Goal: Find specific page/section: Find specific page/section

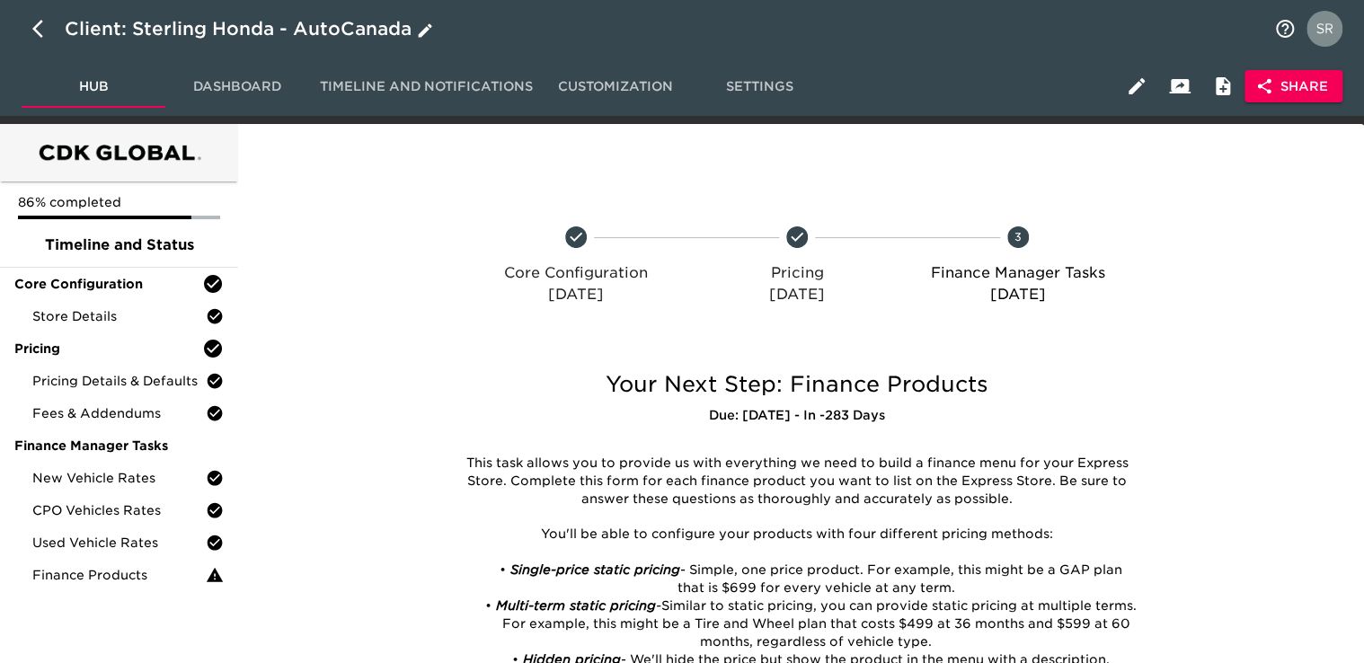
click at [36, 9] on button "button" at bounding box center [43, 28] width 43 height 43
select select "10"
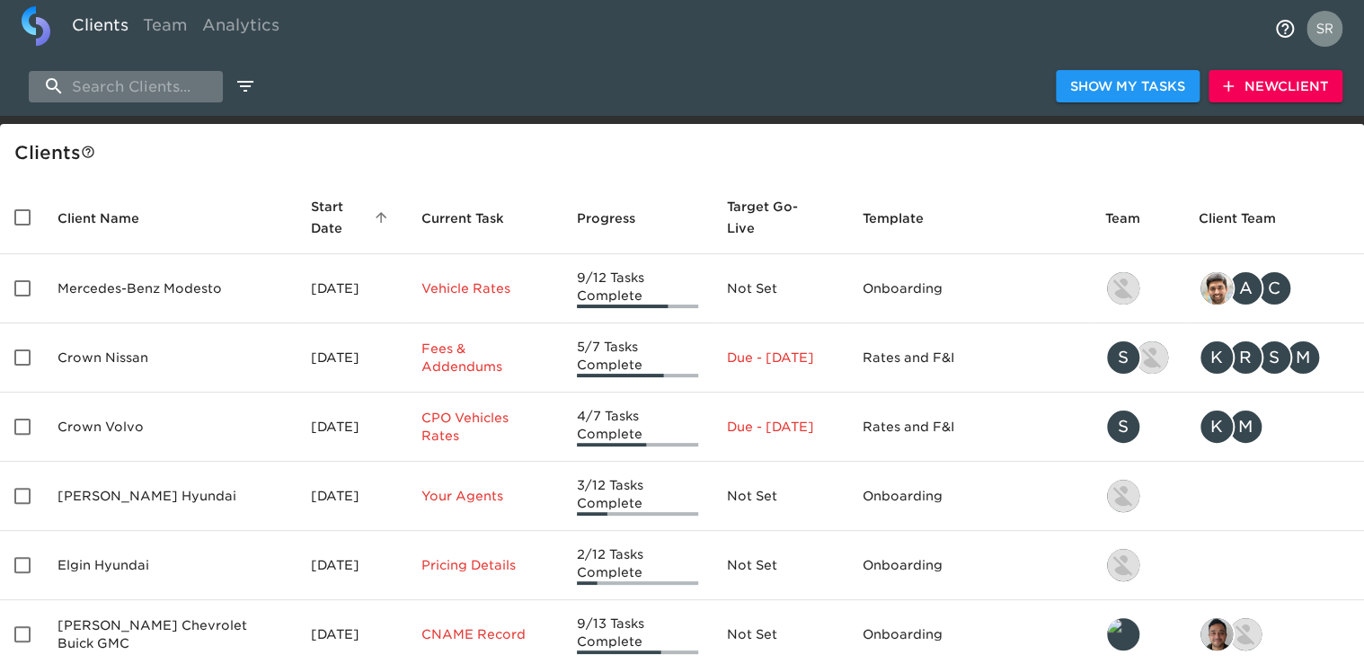
click at [117, 84] on input "search" at bounding box center [126, 86] width 194 height 31
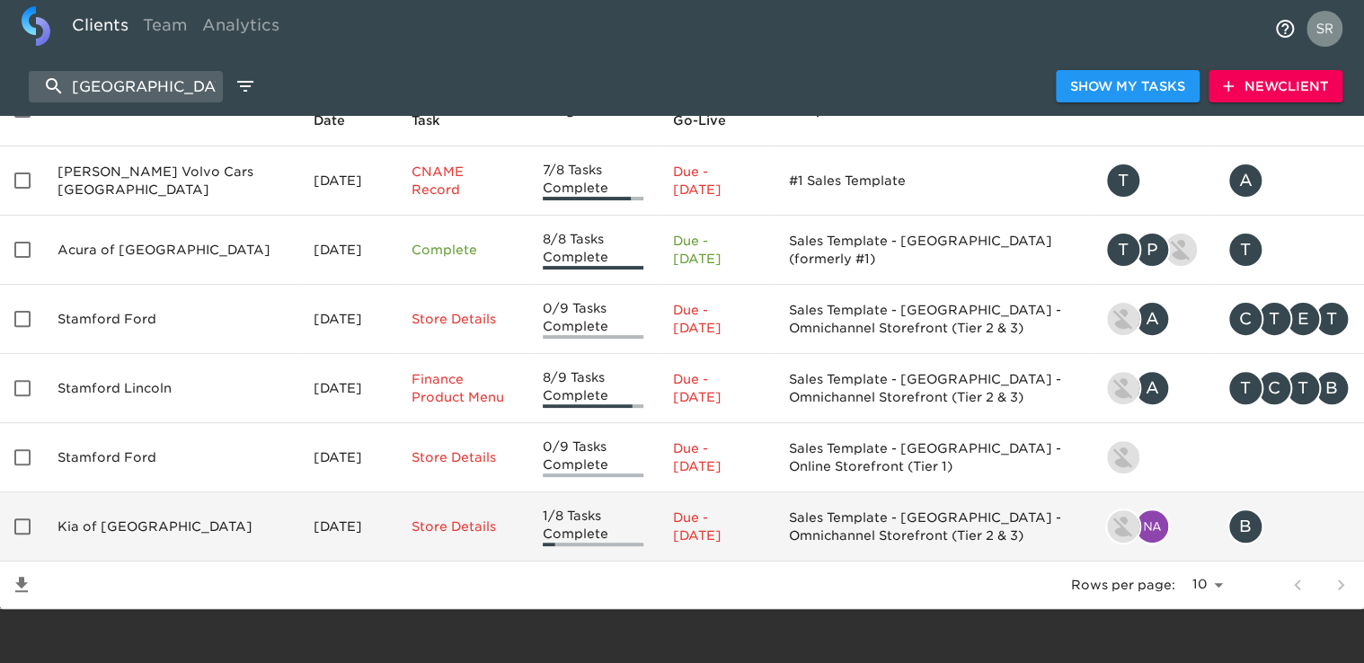
scroll to position [110, 0]
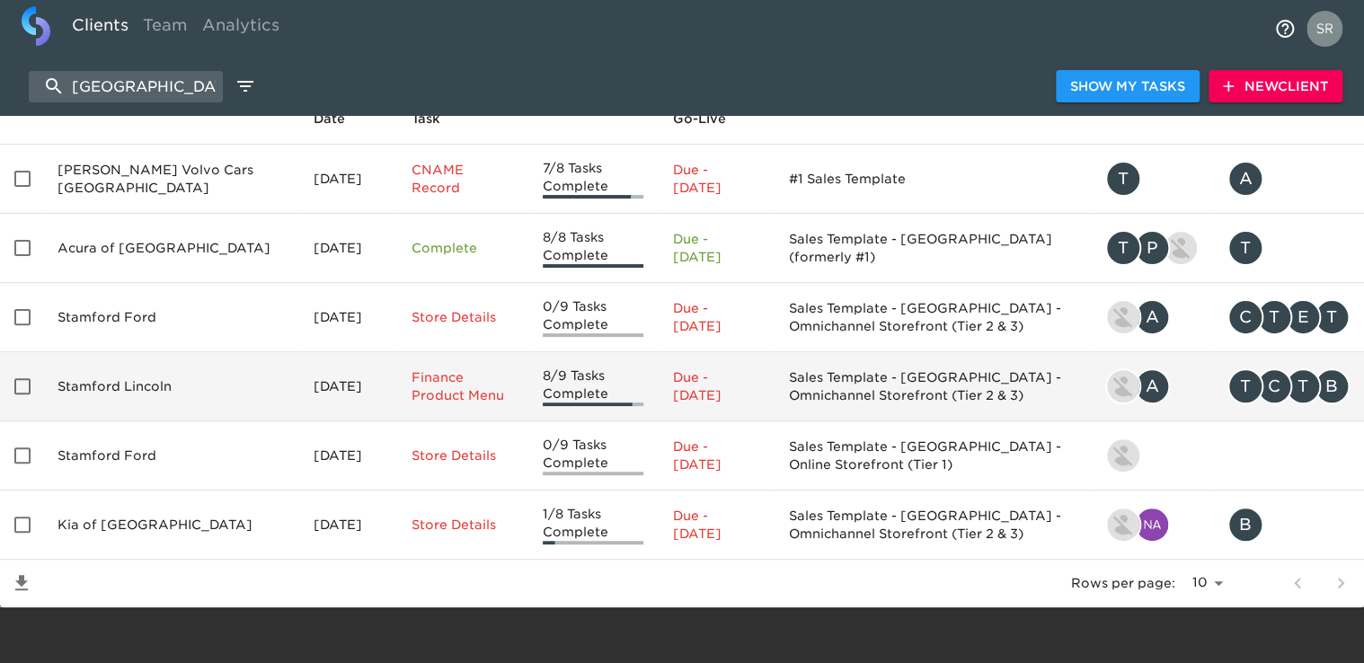
type input "[GEOGRAPHIC_DATA]"
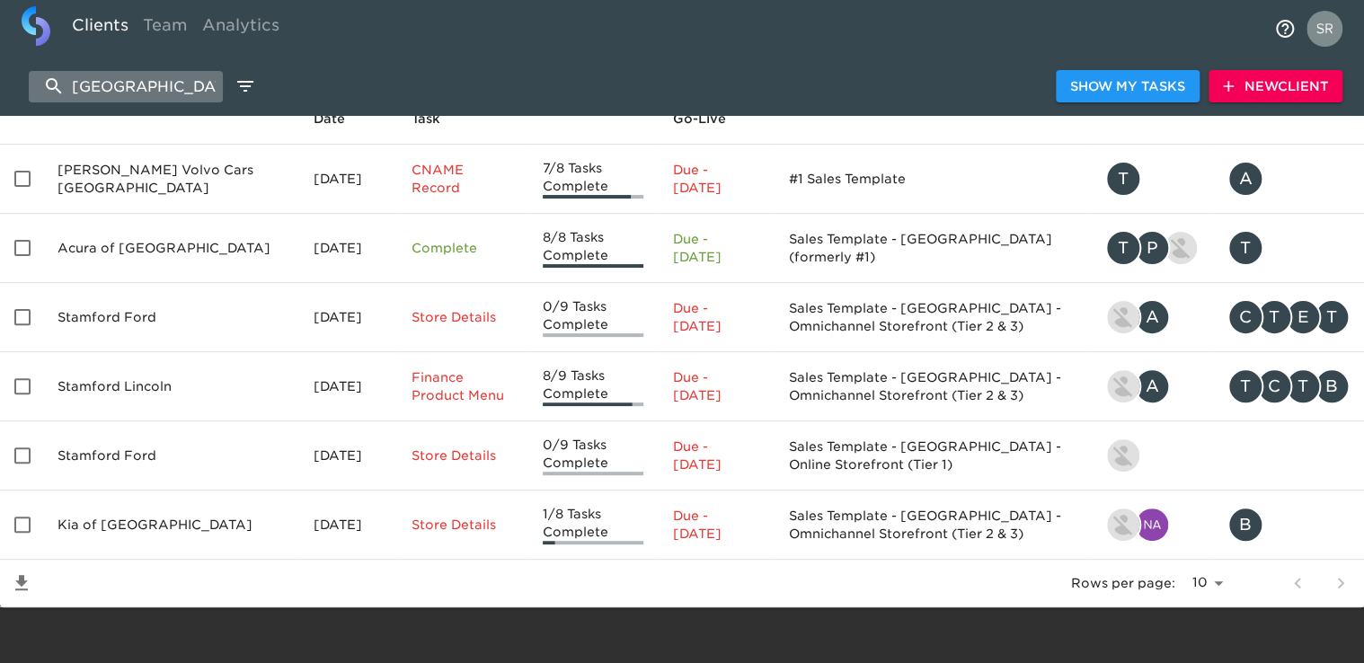
click at [155, 79] on input "[GEOGRAPHIC_DATA]" at bounding box center [126, 86] width 194 height 31
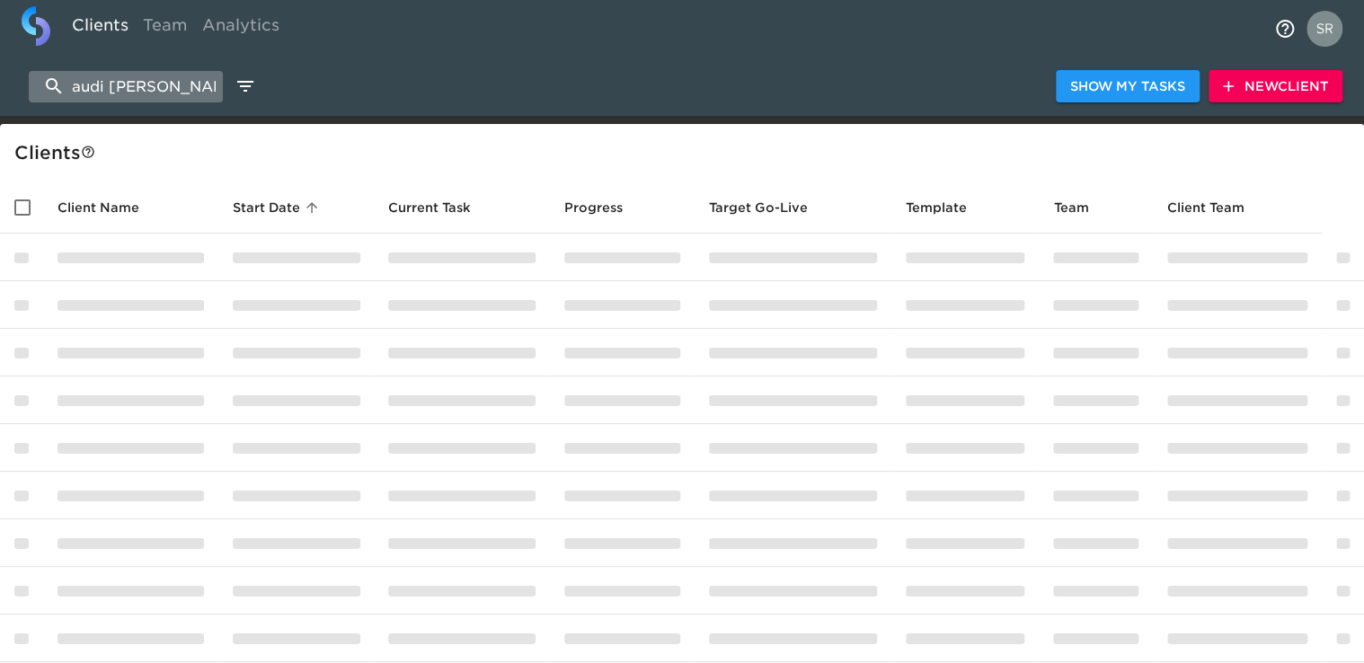
type input "audi [PERSON_NAME]"
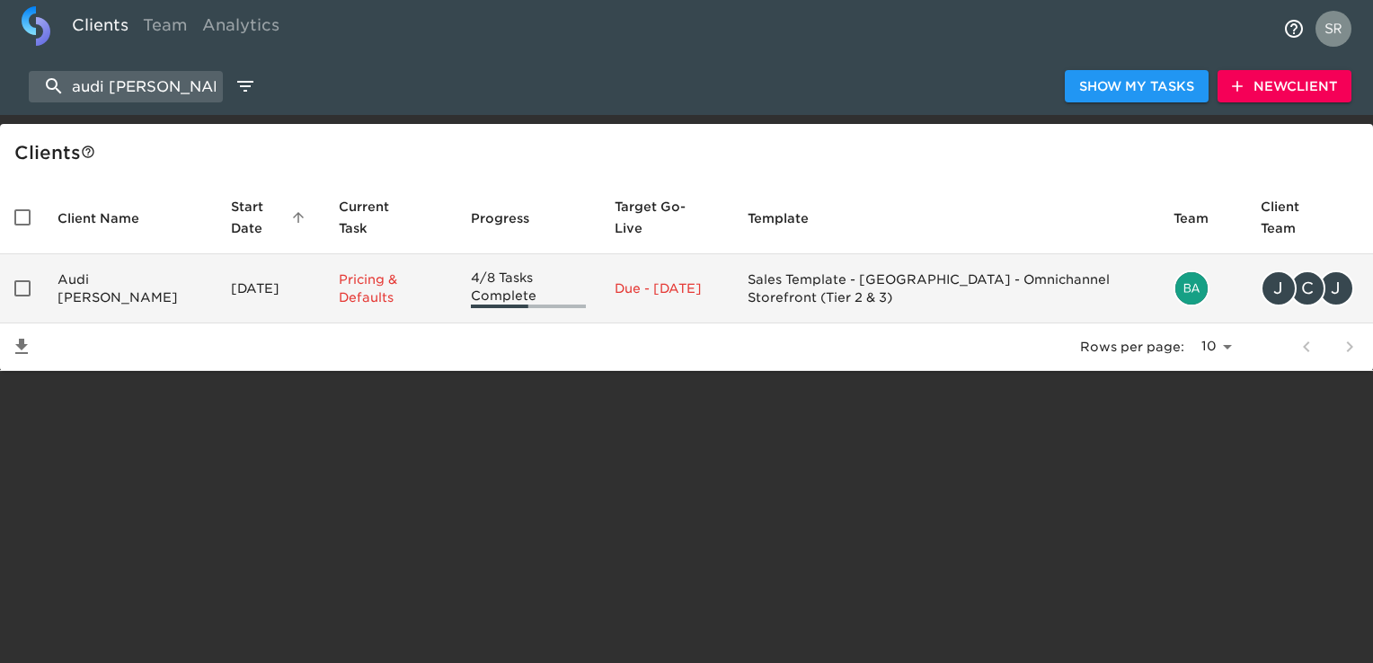
click at [117, 269] on td "Audi [PERSON_NAME]" at bounding box center [129, 288] width 173 height 69
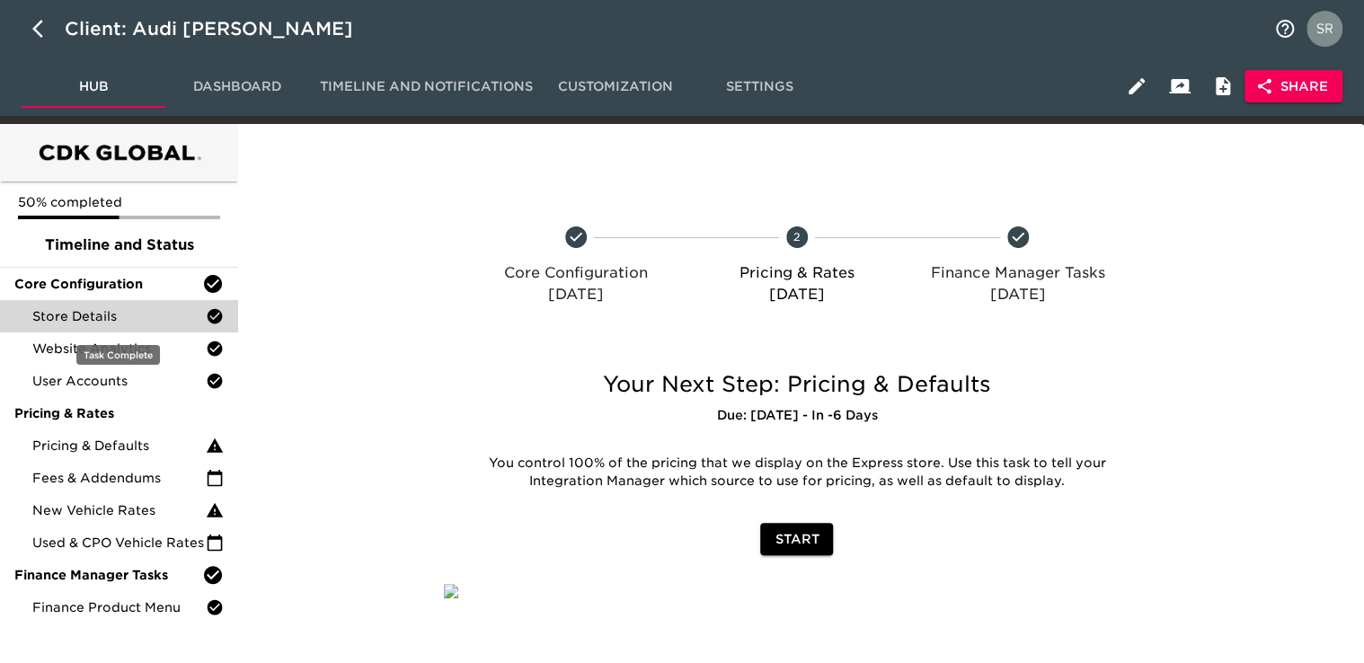
click at [107, 325] on span "Store Details" at bounding box center [118, 316] width 173 height 18
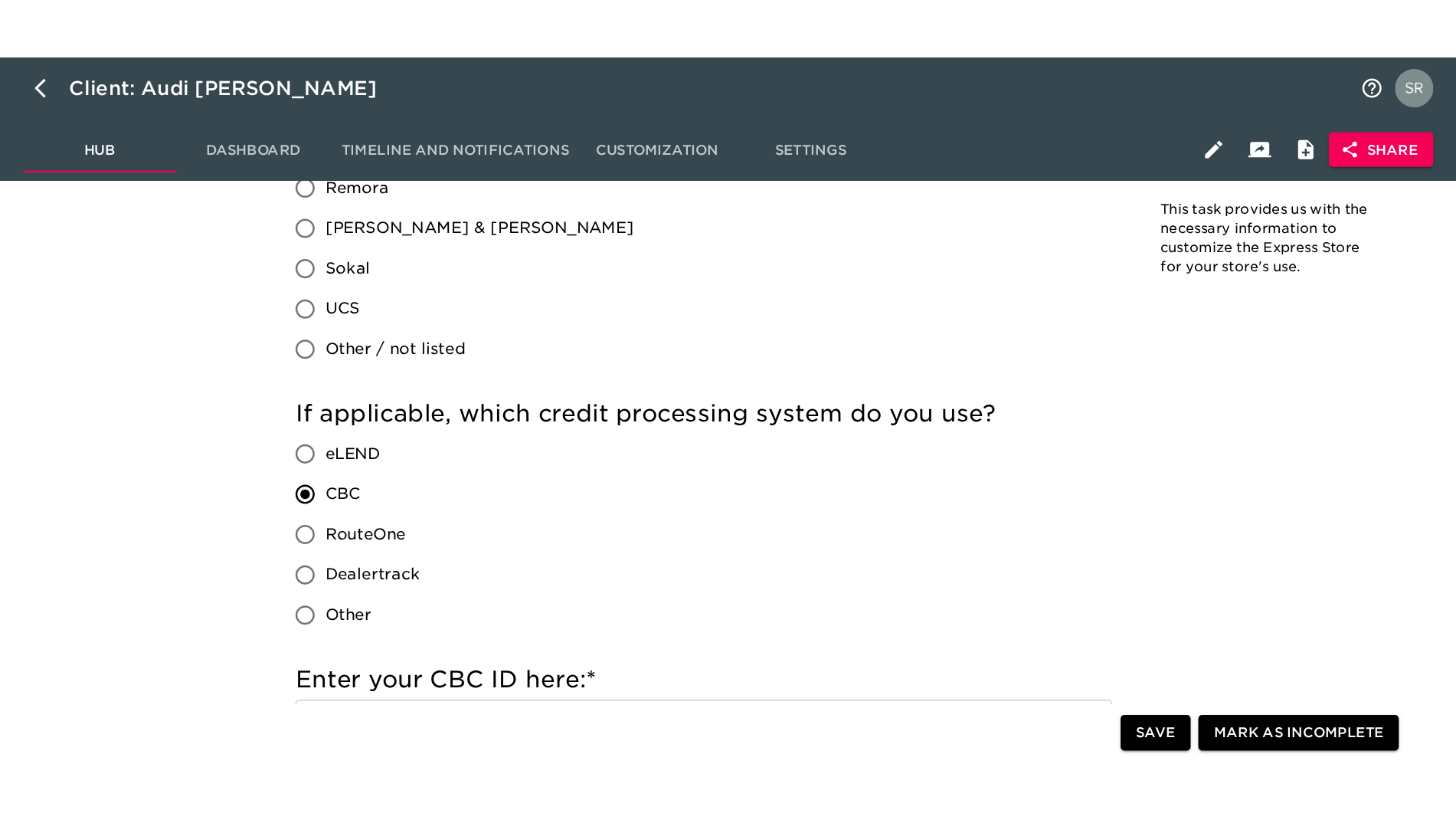
scroll to position [1534, 0]
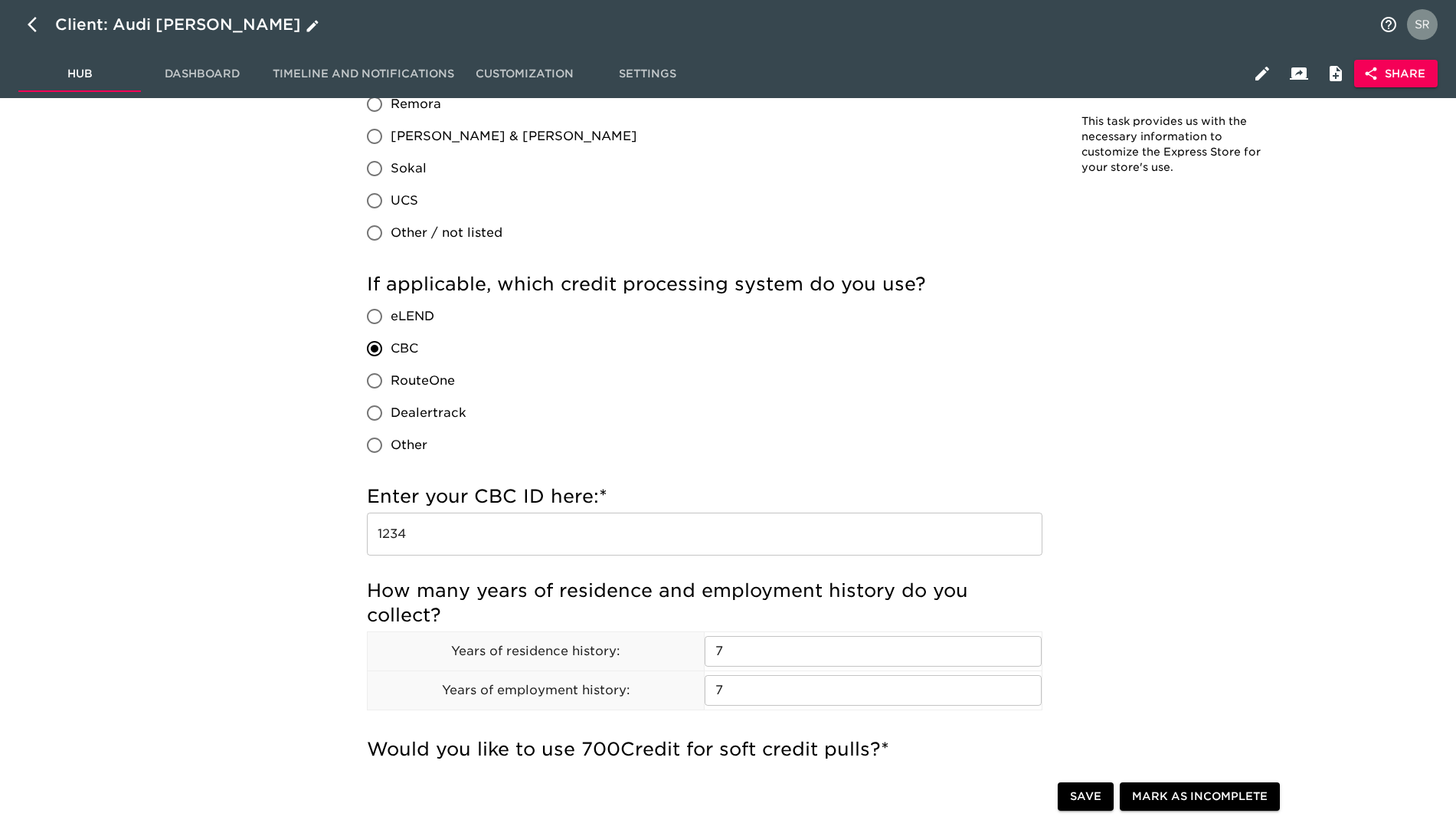
click at [41, 26] on icon "button" at bounding box center [37, 25] width 19 height 19
select select "10"
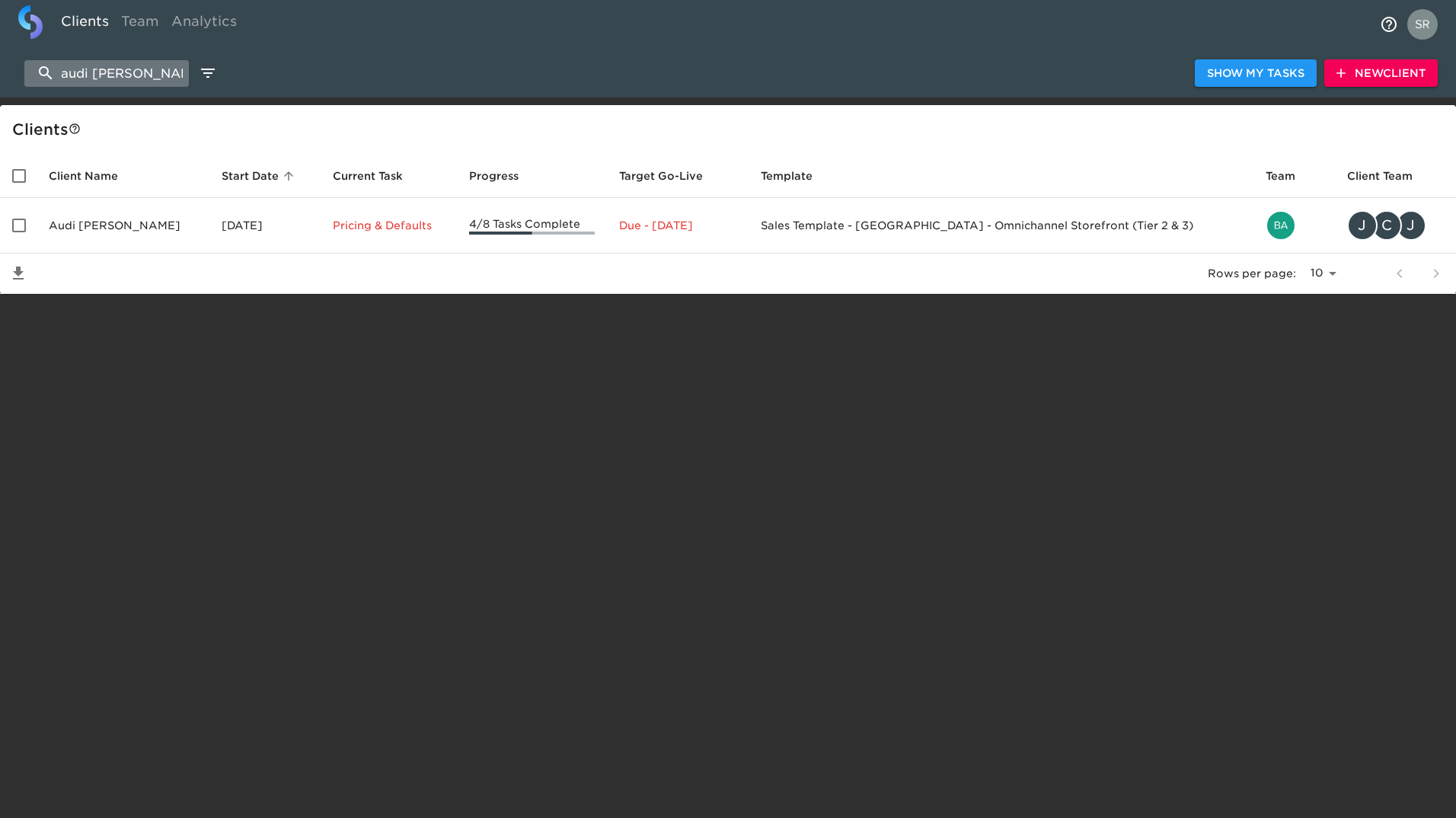
click at [136, 70] on input "audi [PERSON_NAME]" at bounding box center [107, 73] width 164 height 26
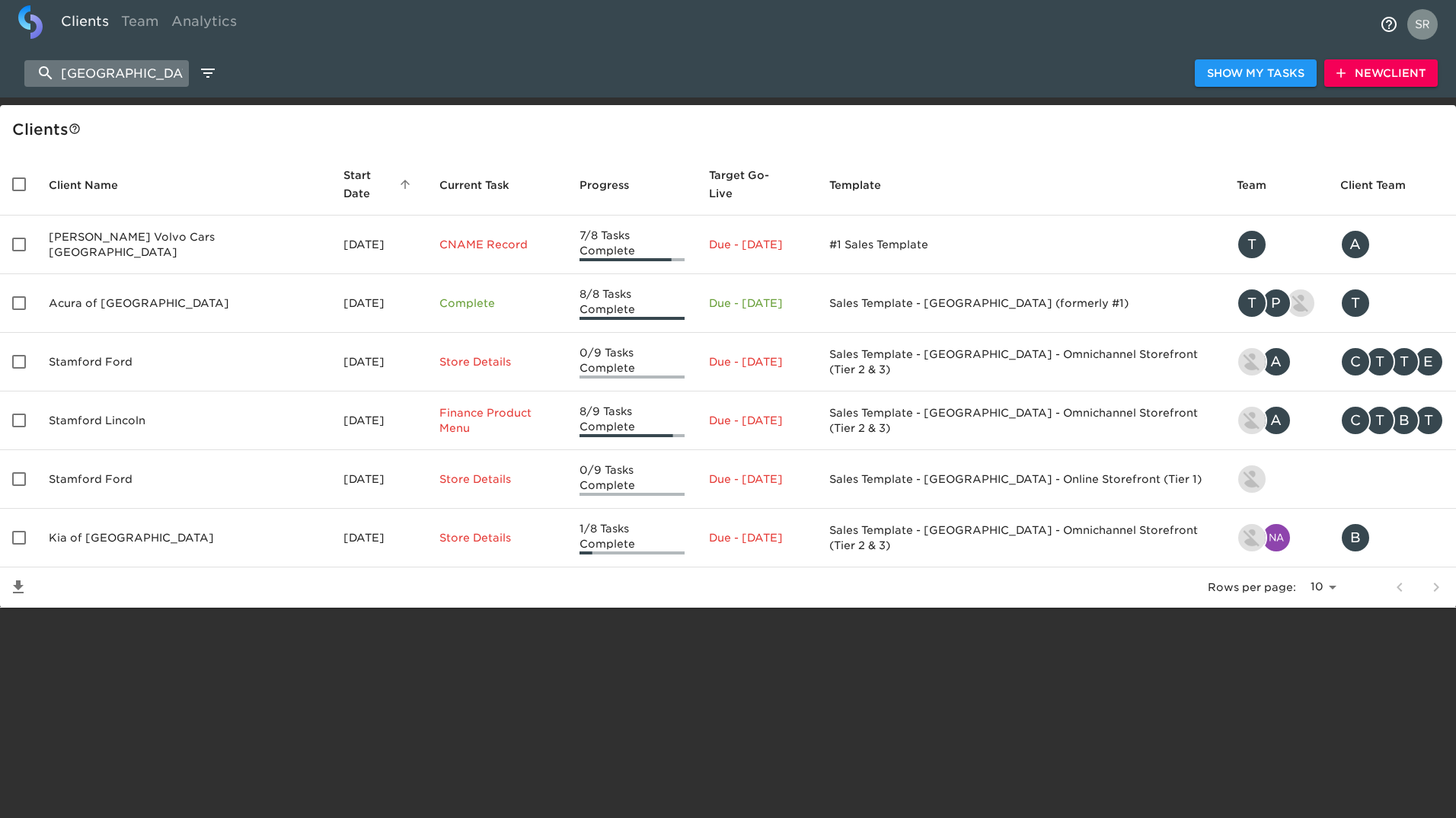
click at [97, 66] on input "[GEOGRAPHIC_DATA]" at bounding box center [107, 73] width 164 height 26
paste input "hyundai"
type input "[GEOGRAPHIC_DATA]"
click at [86, 75] on input "[GEOGRAPHIC_DATA]" at bounding box center [107, 73] width 164 height 26
